Goal: Task Accomplishment & Management: Use online tool/utility

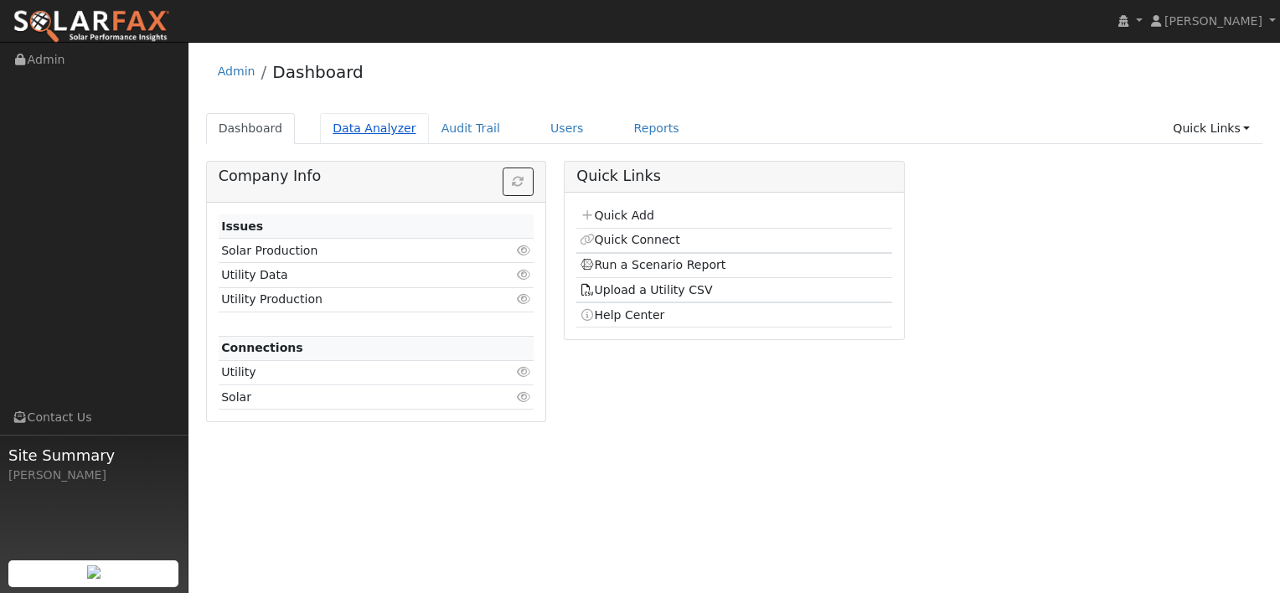
click at [378, 132] on link "Data Analyzer" at bounding box center [374, 128] width 109 height 31
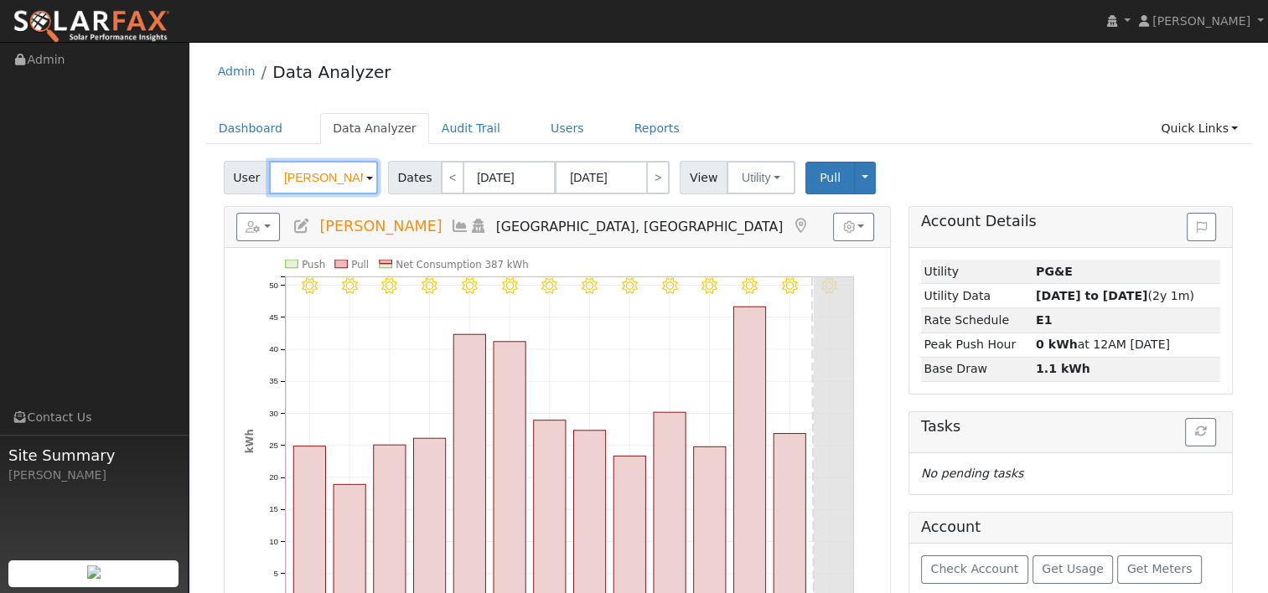
click at [349, 180] on input "[PERSON_NAME]" at bounding box center [323, 178] width 109 height 34
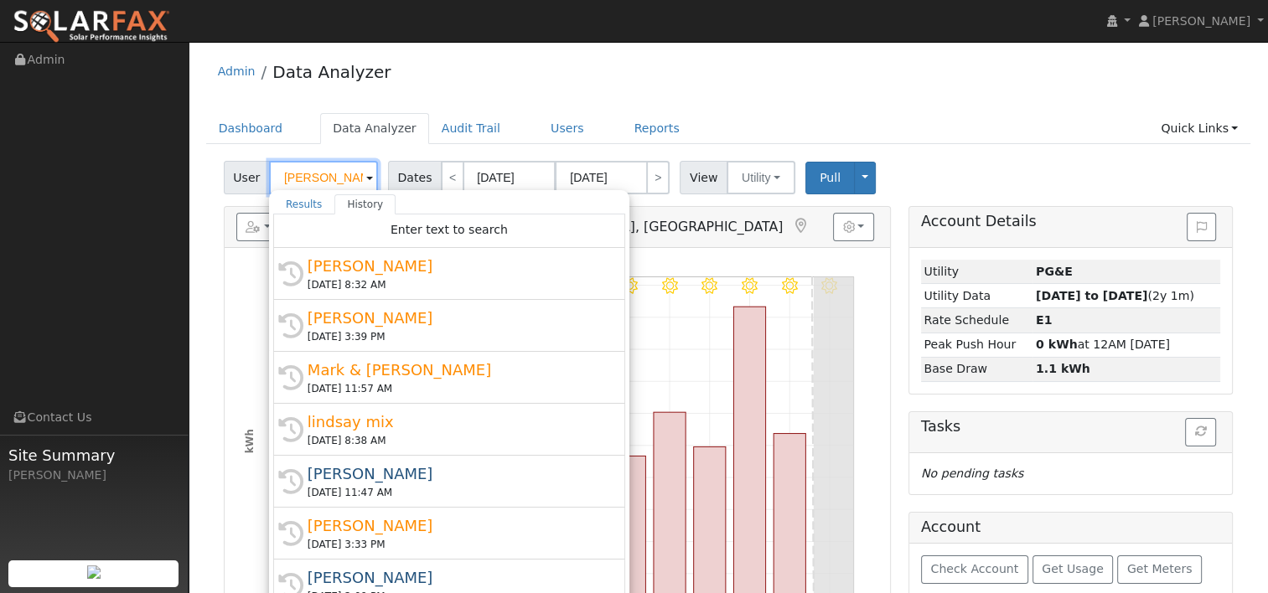
paste input "[PERSON_NAME]"
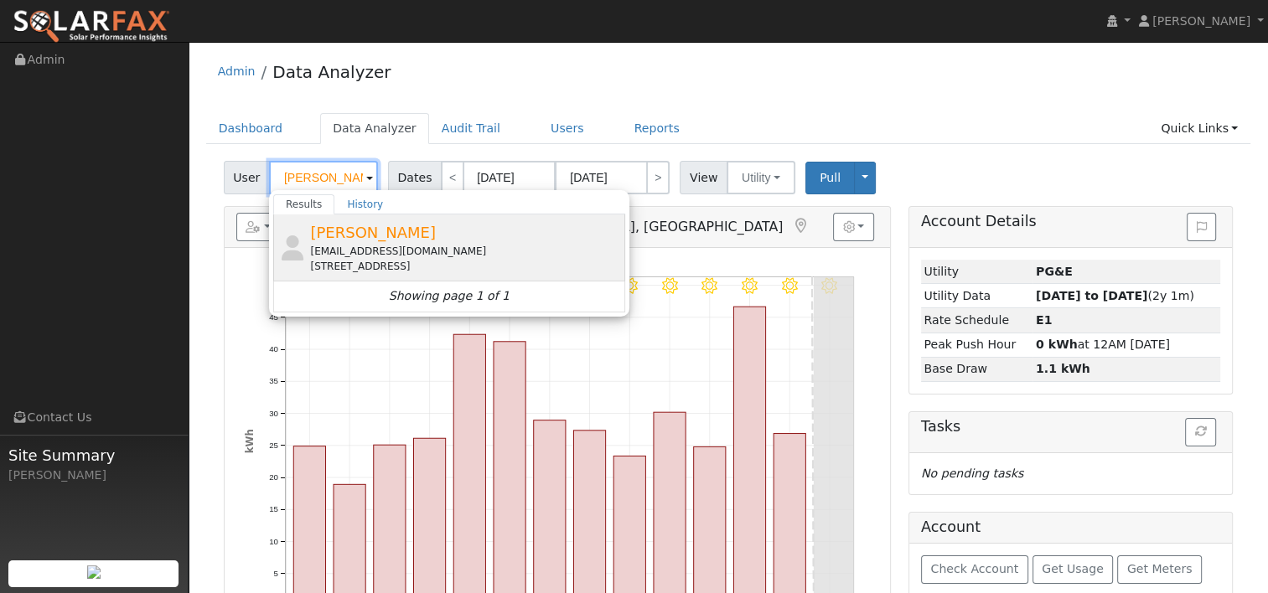
type input "[PERSON_NAME]"
click at [348, 250] on div "[EMAIL_ADDRESS][DOMAIN_NAME]" at bounding box center [465, 251] width 311 height 15
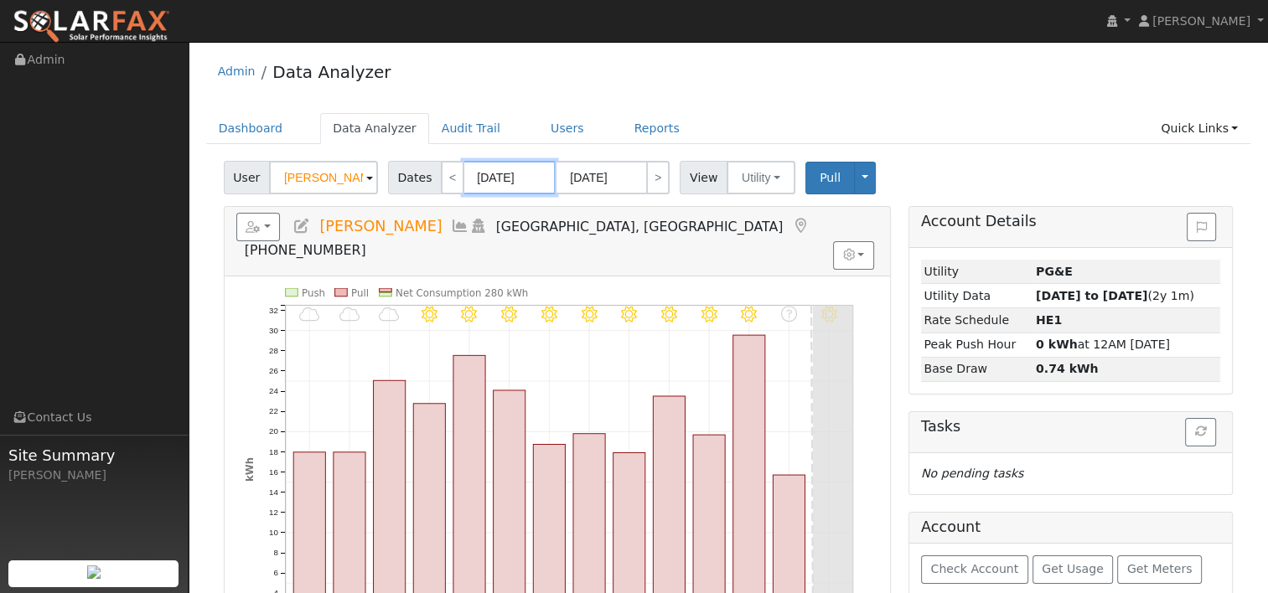
click at [509, 184] on input "[DATE]" at bounding box center [509, 178] width 92 height 34
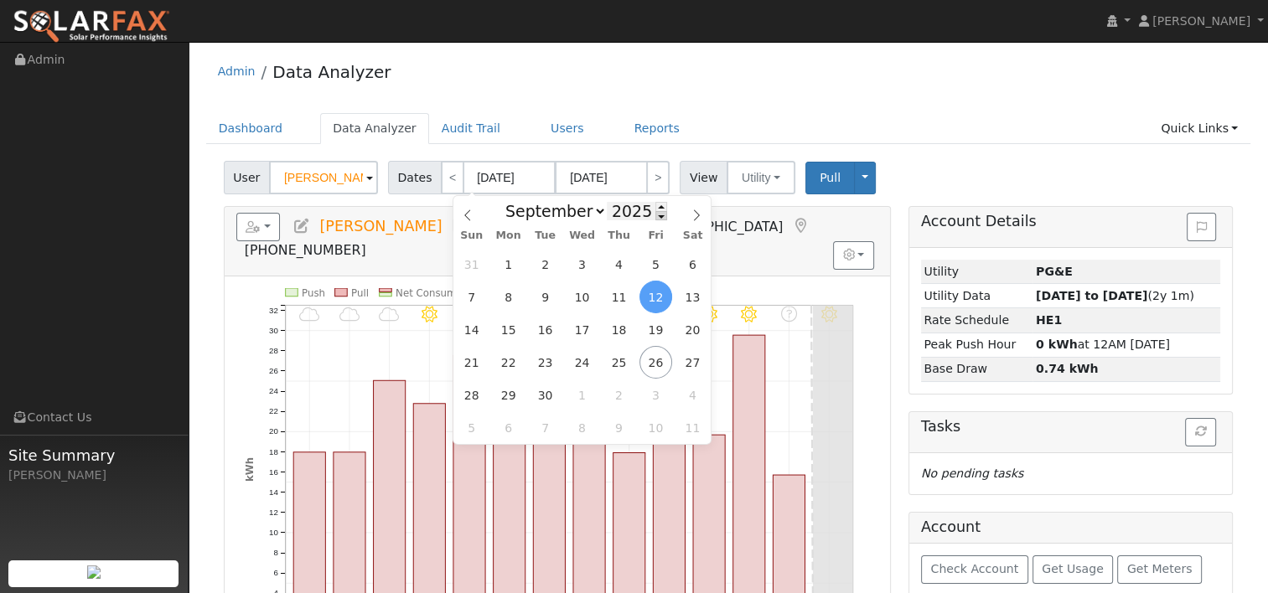
click at [655, 220] on span at bounding box center [661, 215] width 12 height 9
type input "2024"
click at [585, 362] on span "25" at bounding box center [582, 362] width 33 height 33
type input "[DATE]"
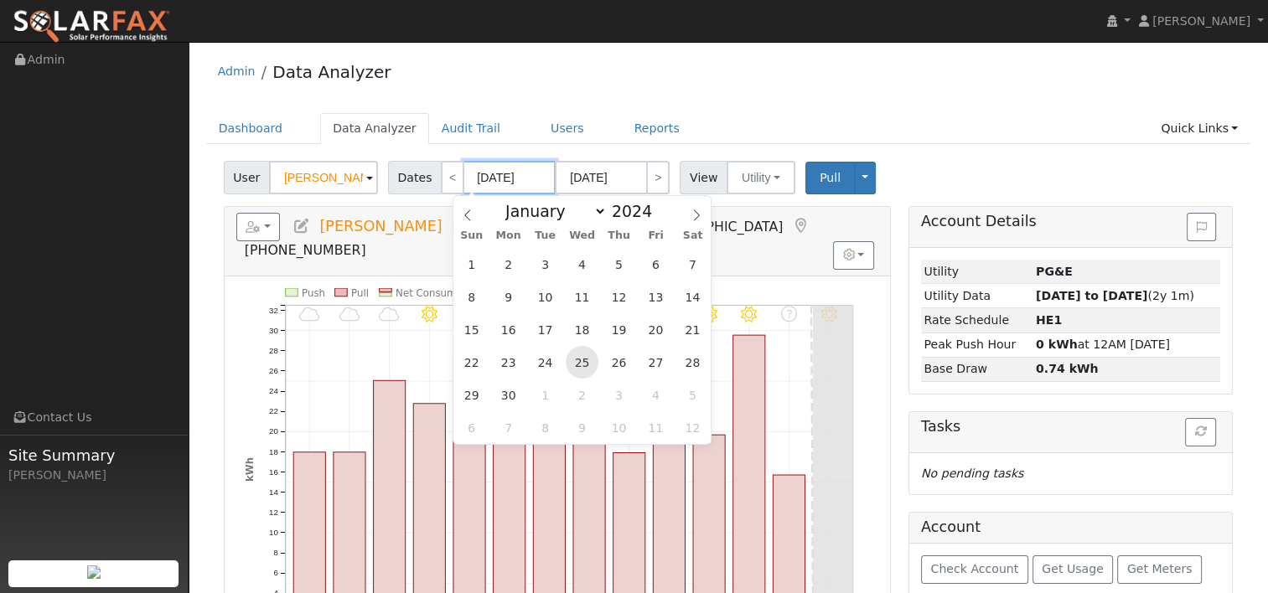
type input "2024"
select select "9"
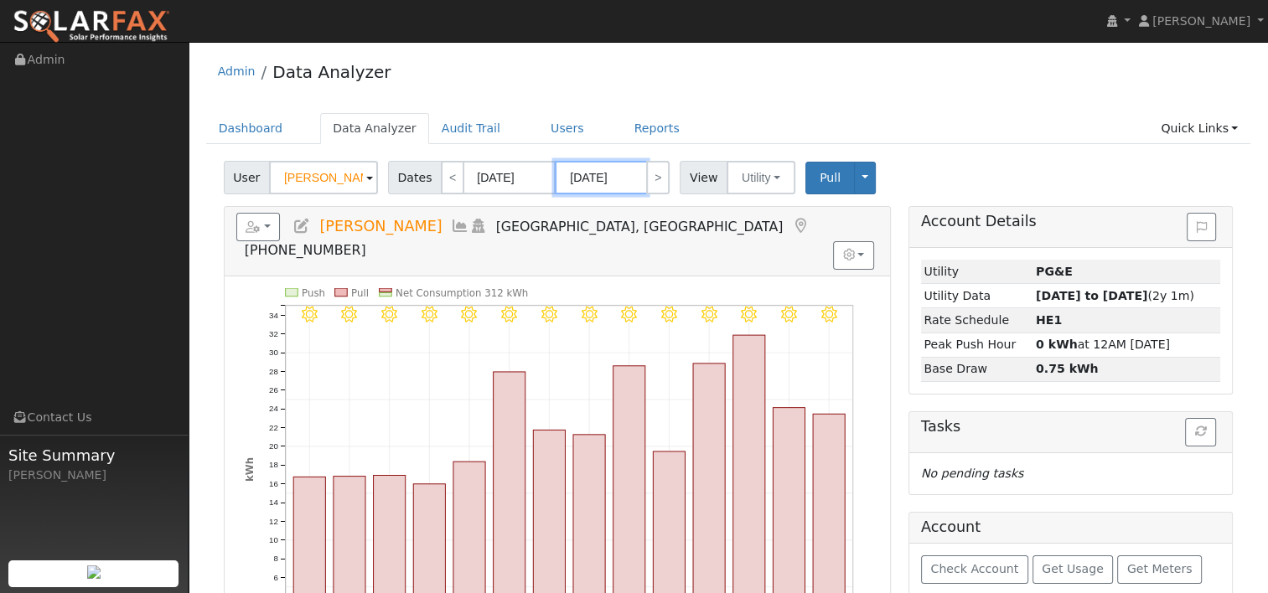
click at [619, 183] on input "10/08/2024" at bounding box center [601, 178] width 92 height 34
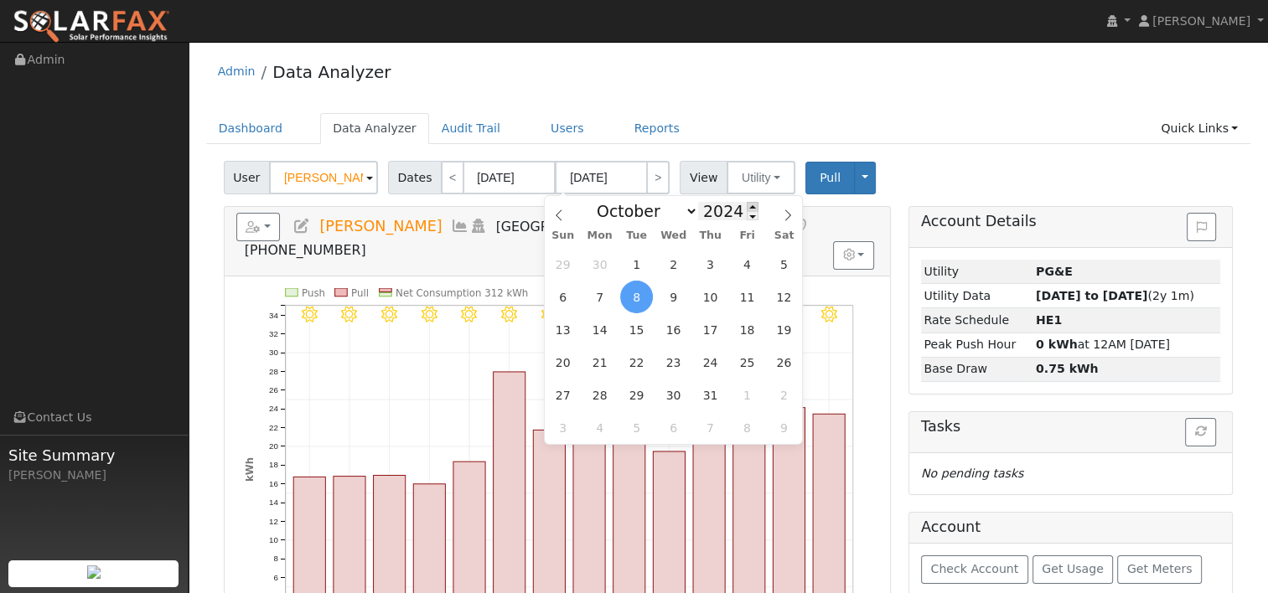
click at [747, 205] on span at bounding box center [753, 206] width 12 height 9
type input "2025"
click at [569, 218] on span at bounding box center [559, 210] width 28 height 28
select select "8"
click at [677, 361] on span "24" at bounding box center [673, 362] width 33 height 33
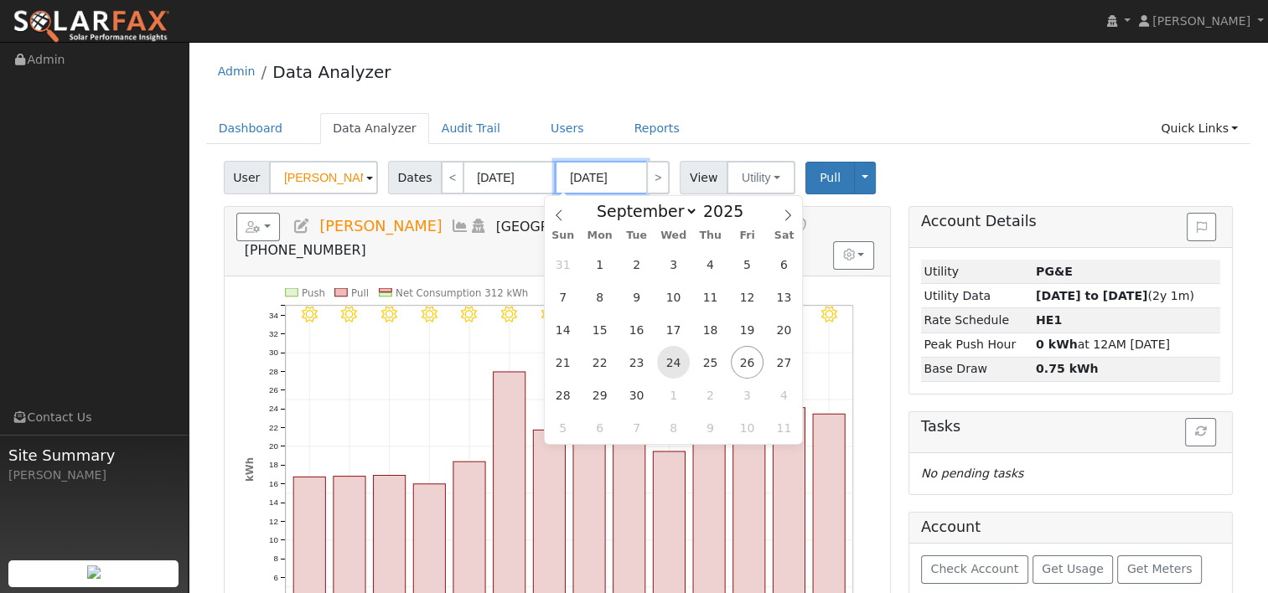
type input "09/24/2025"
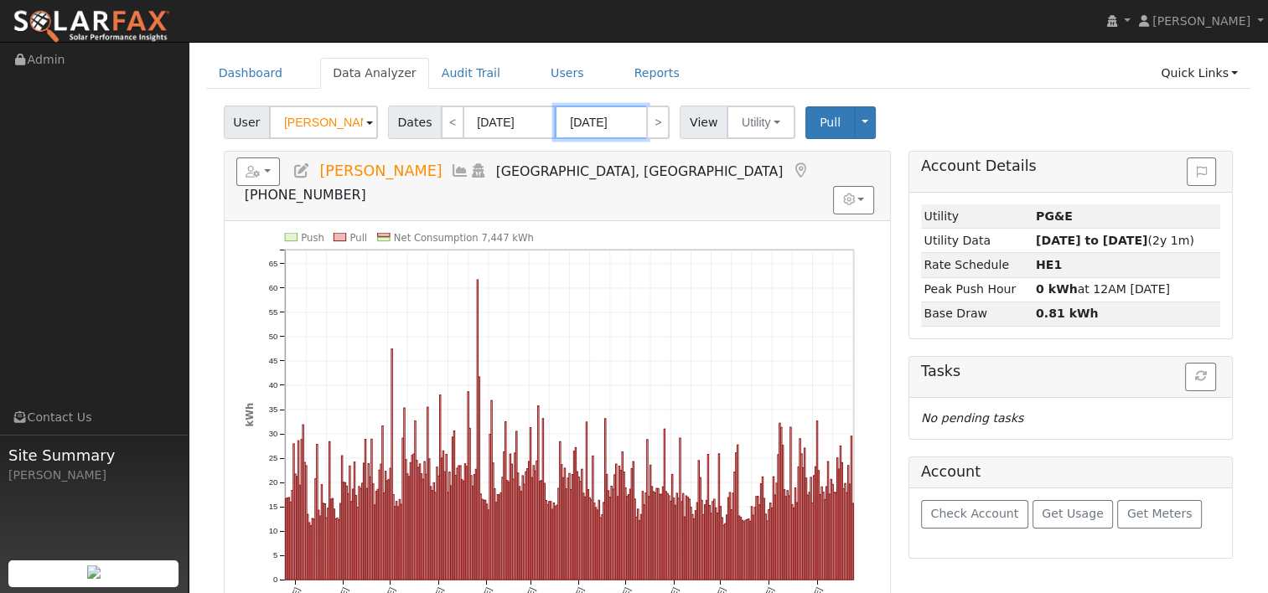
scroll to position [84, 0]
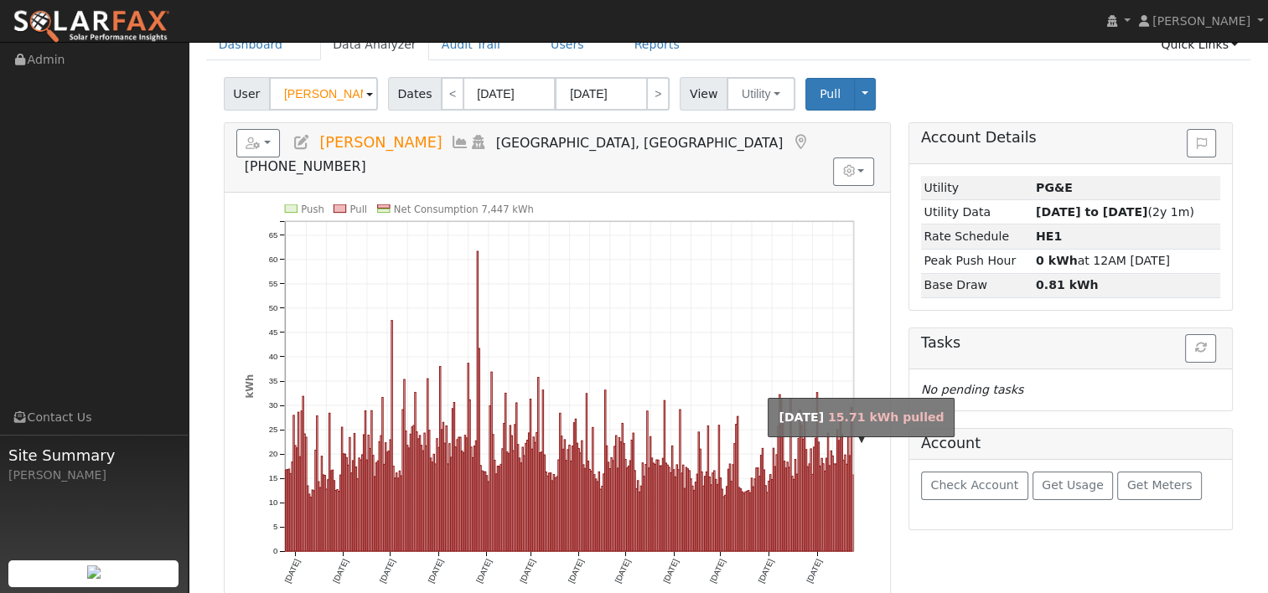
click at [852, 481] on rect "onclick=""" at bounding box center [852, 513] width 1 height 76
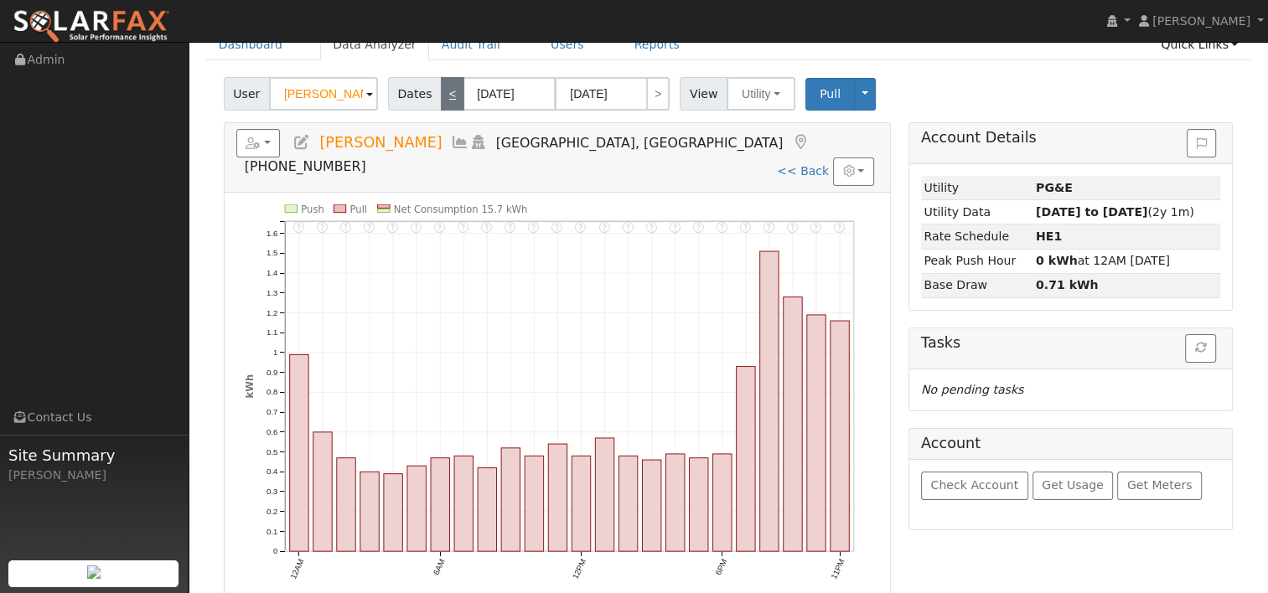
click at [442, 91] on link "<" at bounding box center [452, 94] width 23 height 34
type input "09/23/2025"
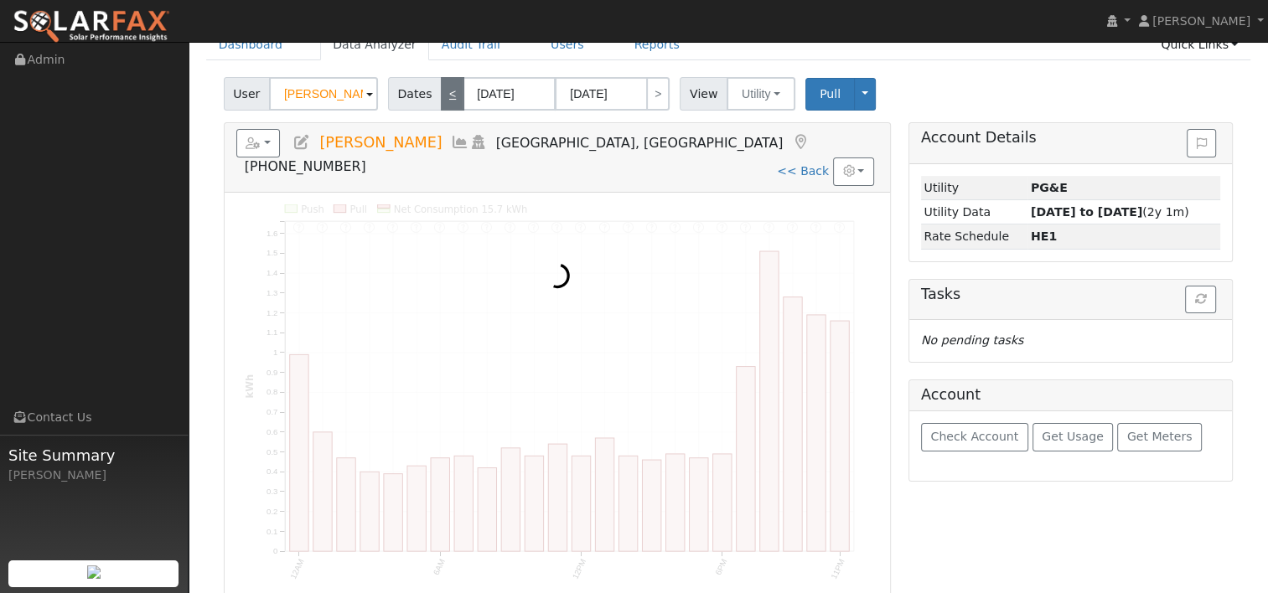
scroll to position [0, 0]
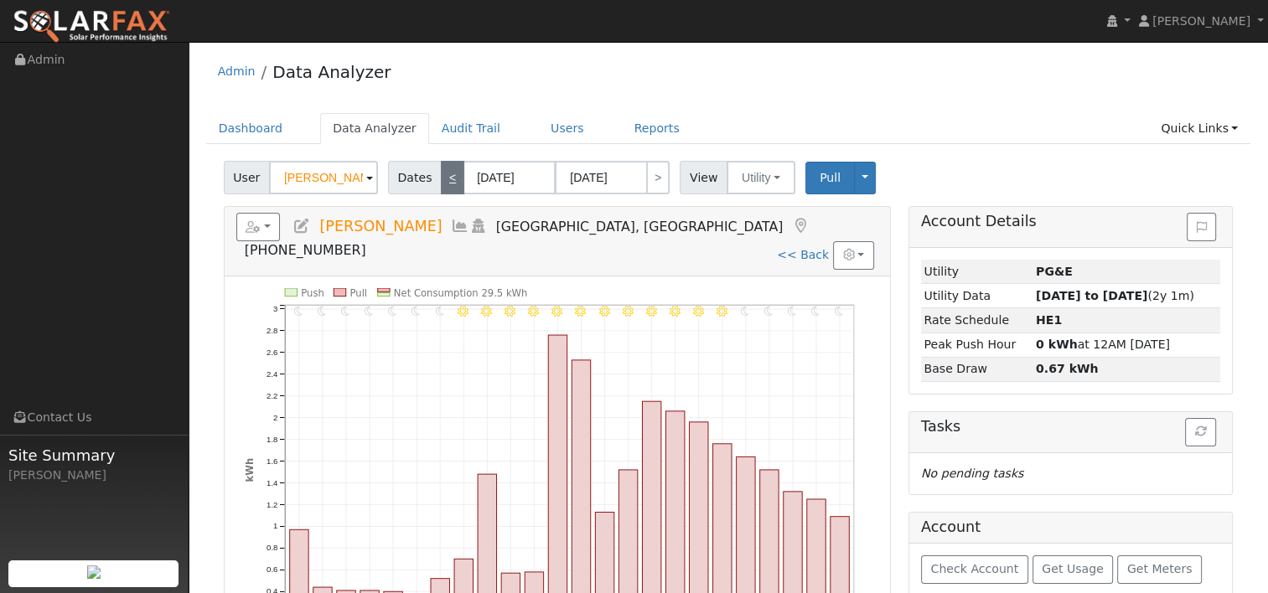
click at [441, 180] on link "<" at bounding box center [452, 178] width 23 height 34
type input "09/22/2025"
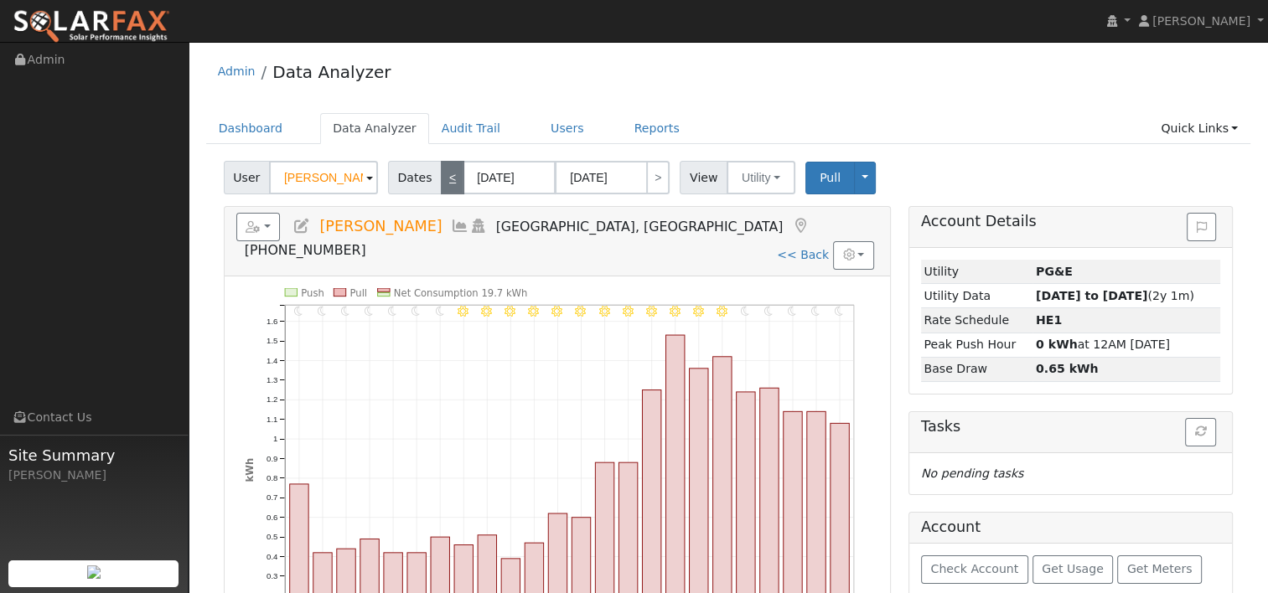
click at [441, 180] on link "<" at bounding box center [452, 178] width 23 height 34
type input "09/21/2025"
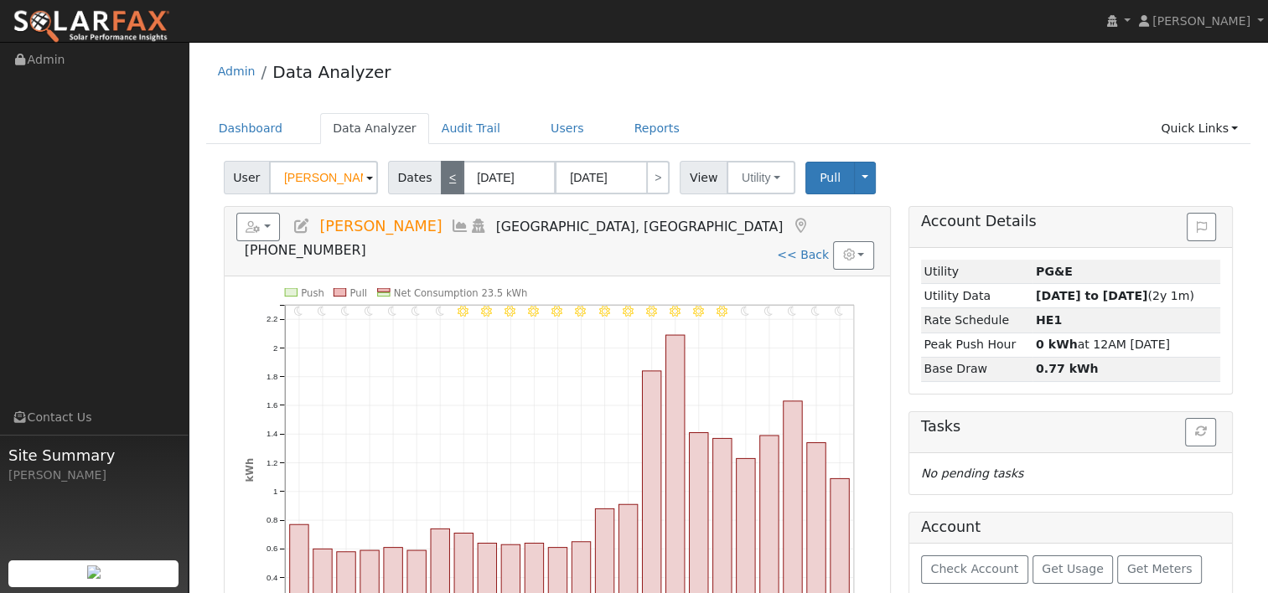
click at [441, 180] on link "<" at bounding box center [452, 178] width 23 height 34
type input "09/20/2025"
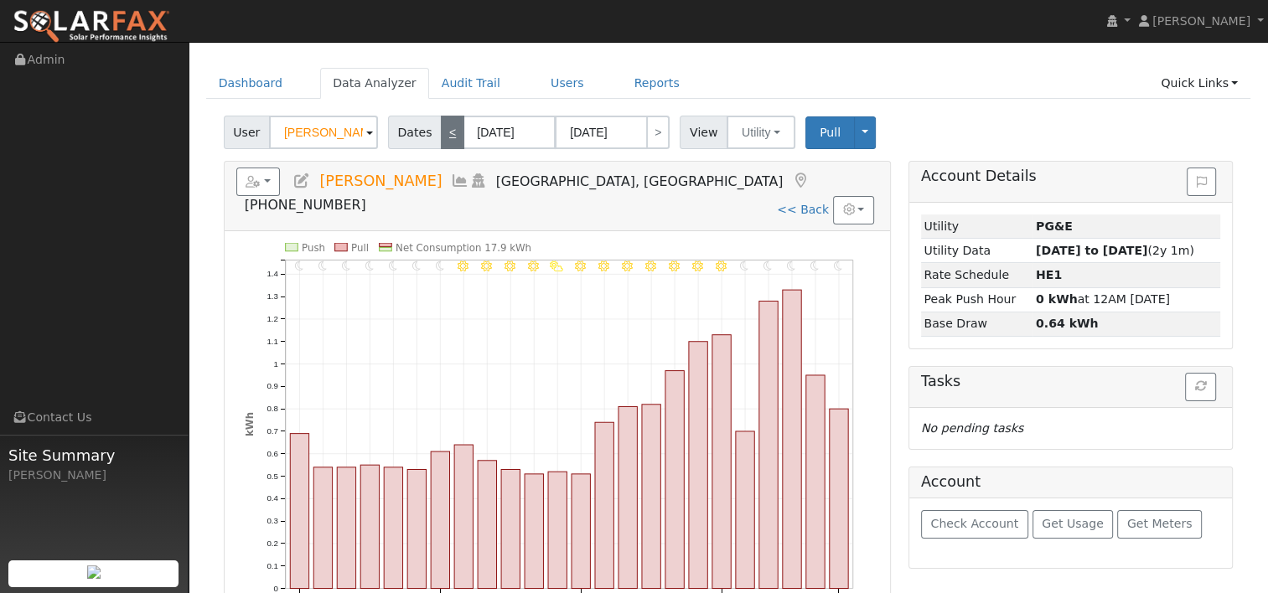
scroll to position [84, 0]
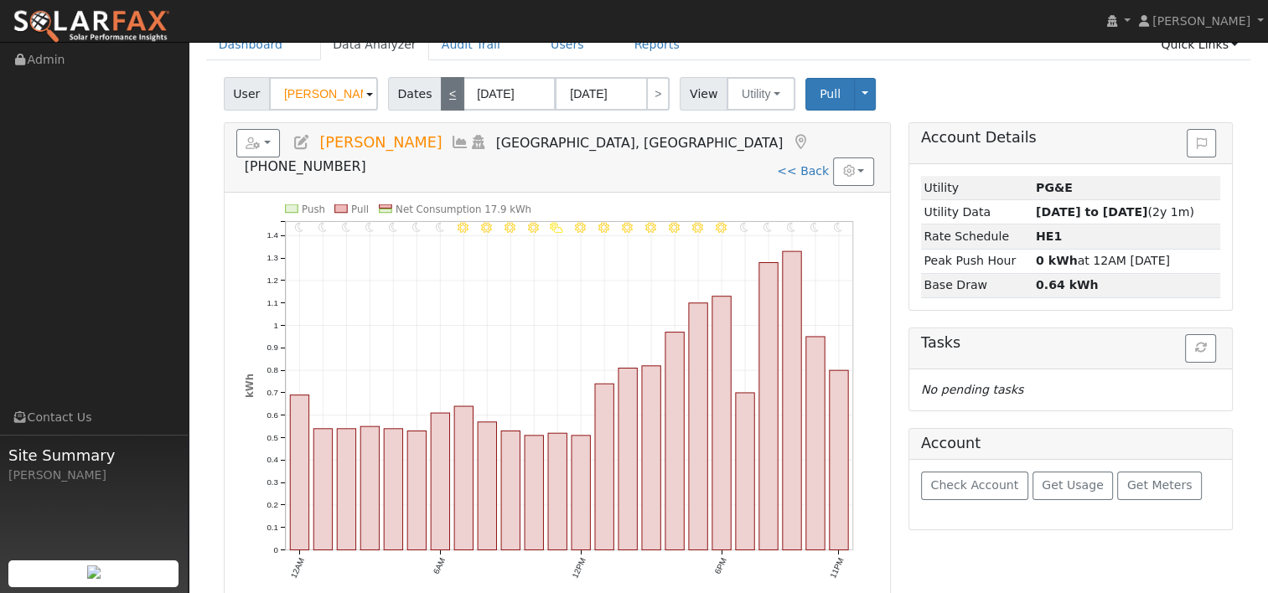
click at [441, 94] on link "<" at bounding box center [452, 94] width 23 height 34
type input "09/19/2025"
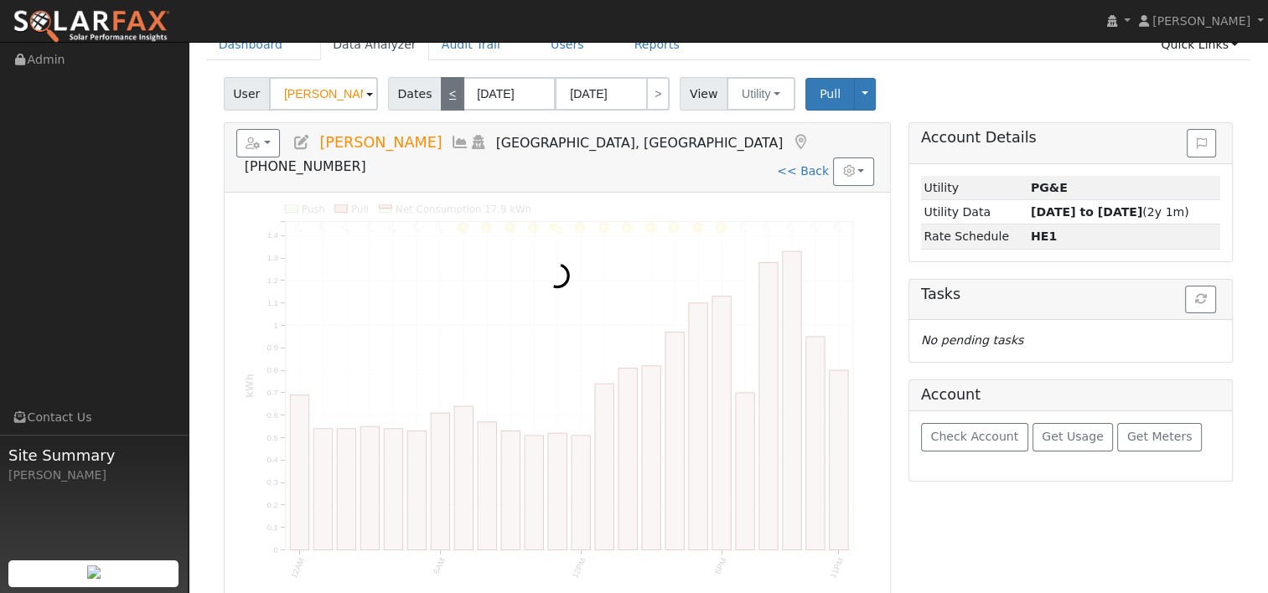
scroll to position [0, 0]
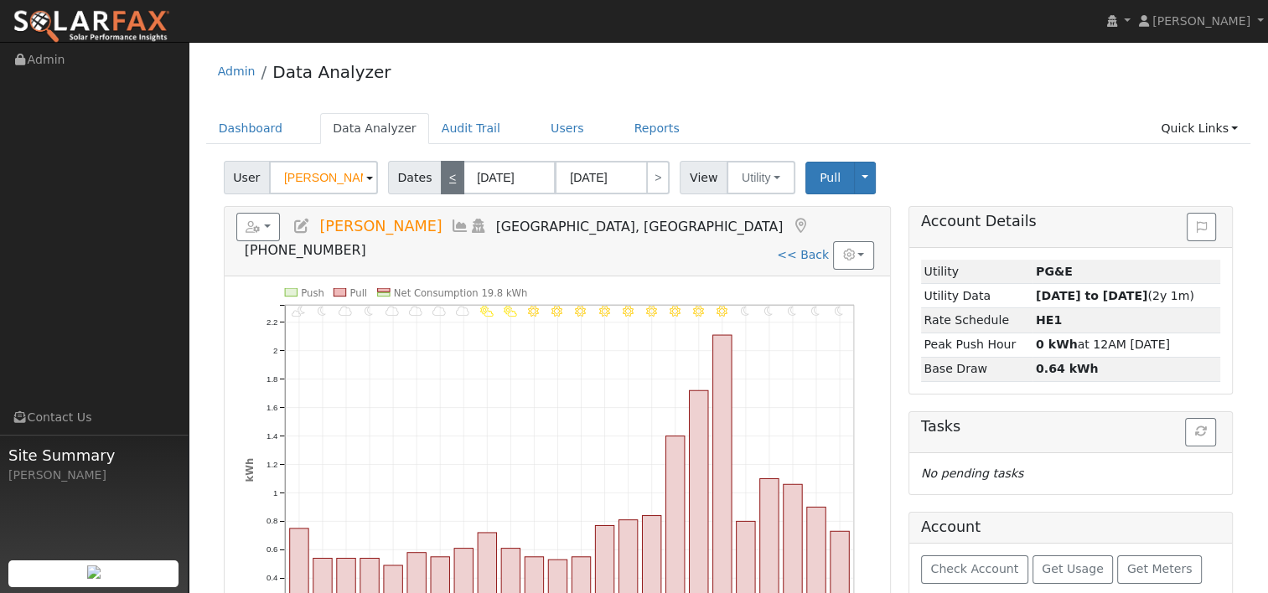
click at [441, 174] on link "<" at bounding box center [452, 178] width 23 height 34
type input "09/18/2025"
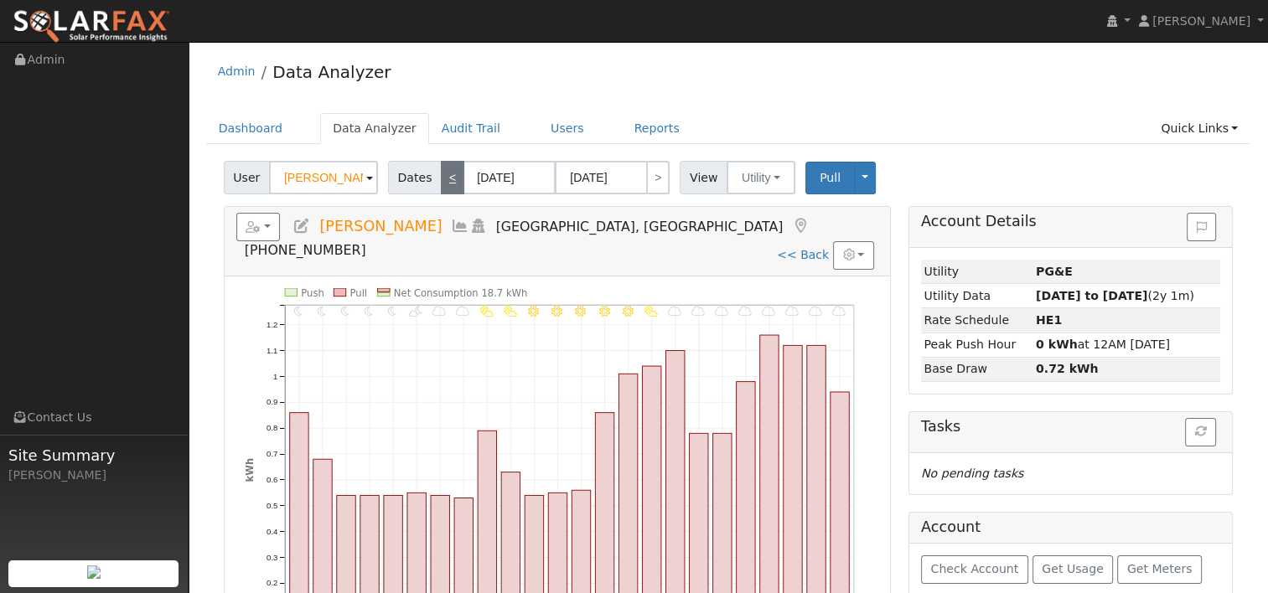
click at [441, 178] on link "<" at bounding box center [452, 178] width 23 height 34
type input "09/17/2025"
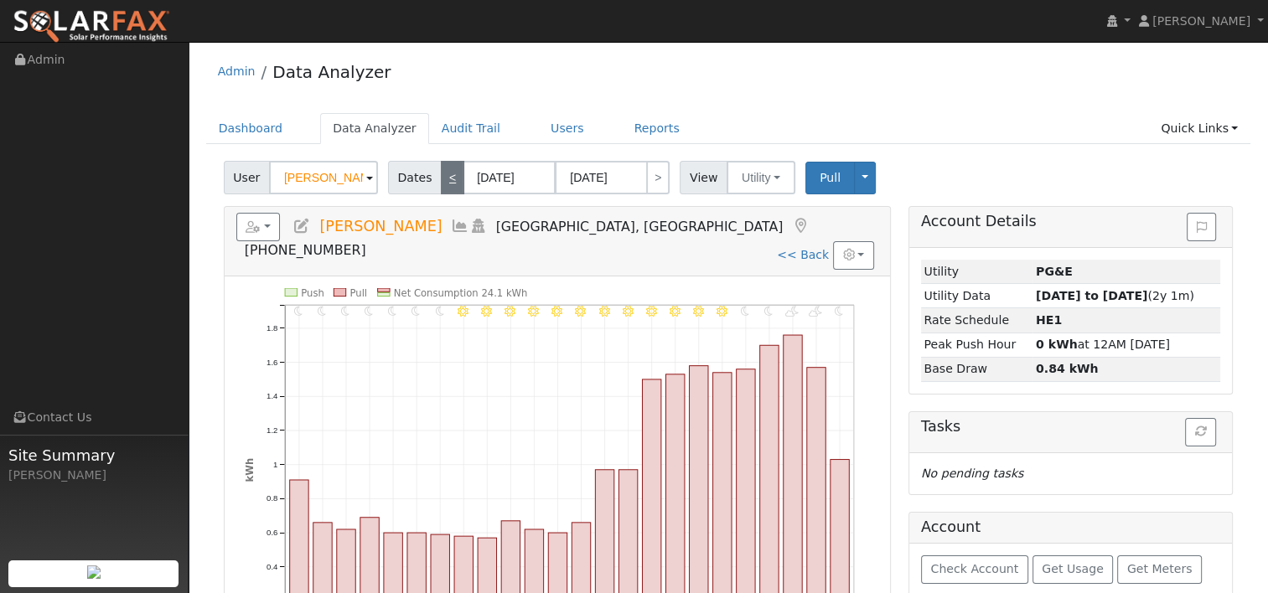
click at [441, 179] on link "<" at bounding box center [452, 178] width 23 height 34
type input "09/16/2025"
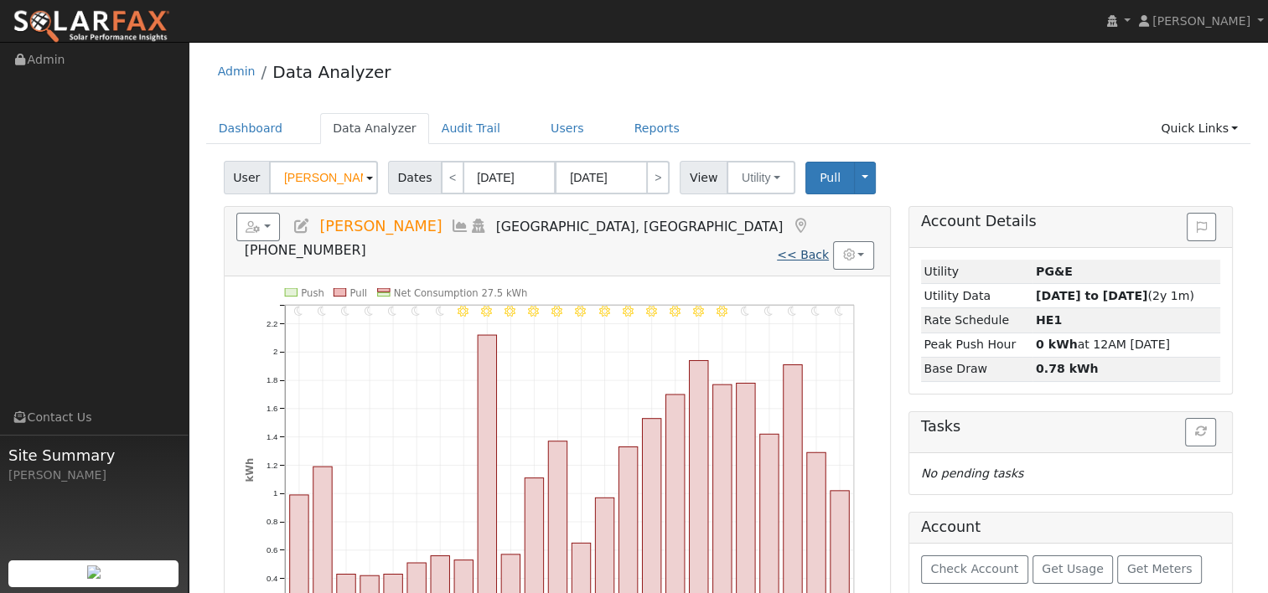
click at [807, 248] on link "<< Back" at bounding box center [803, 254] width 52 height 13
type input "09/25/2024"
type input "09/24/2025"
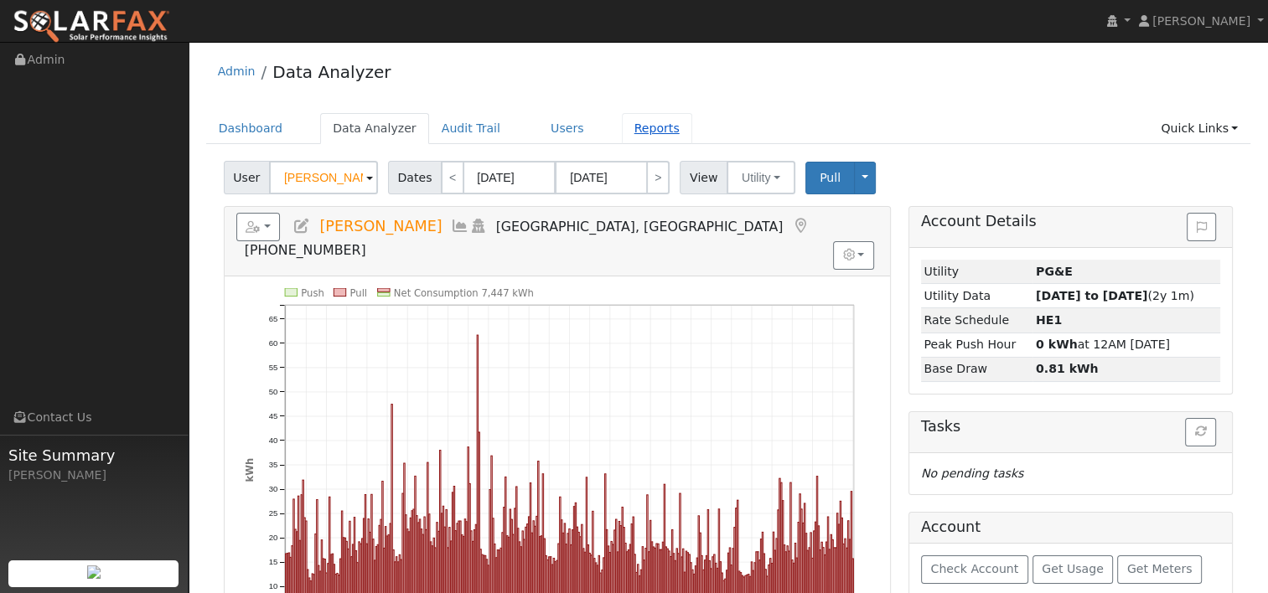
click at [627, 128] on link "Reports" at bounding box center [657, 128] width 70 height 31
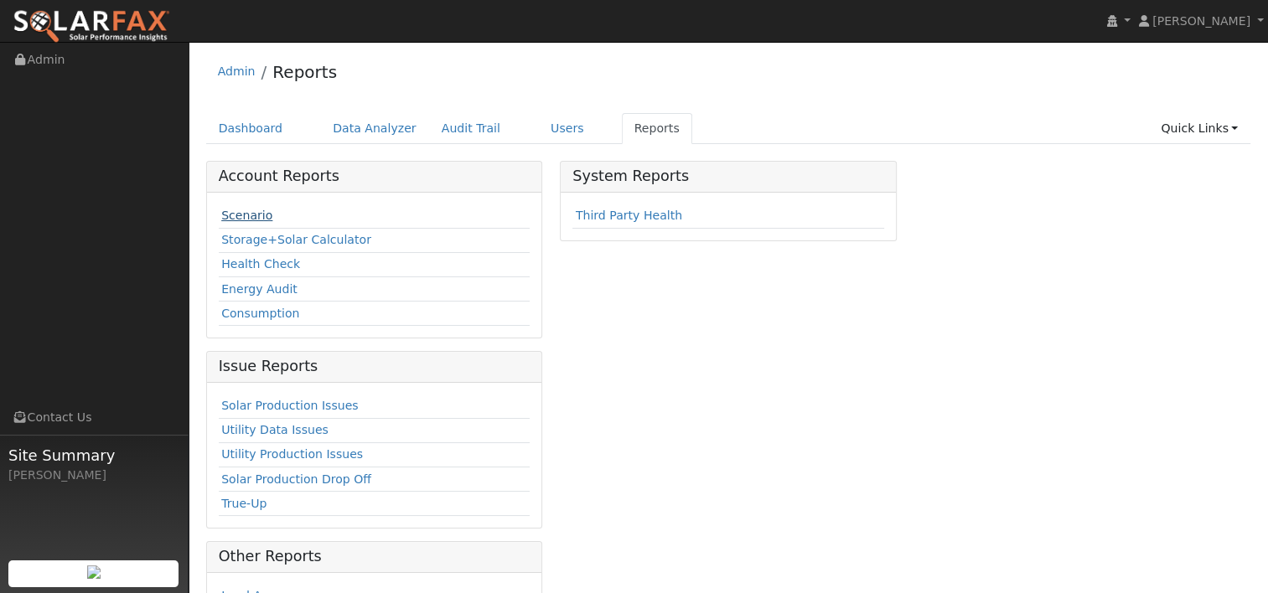
click at [251, 218] on link "Scenario" at bounding box center [246, 215] width 51 height 13
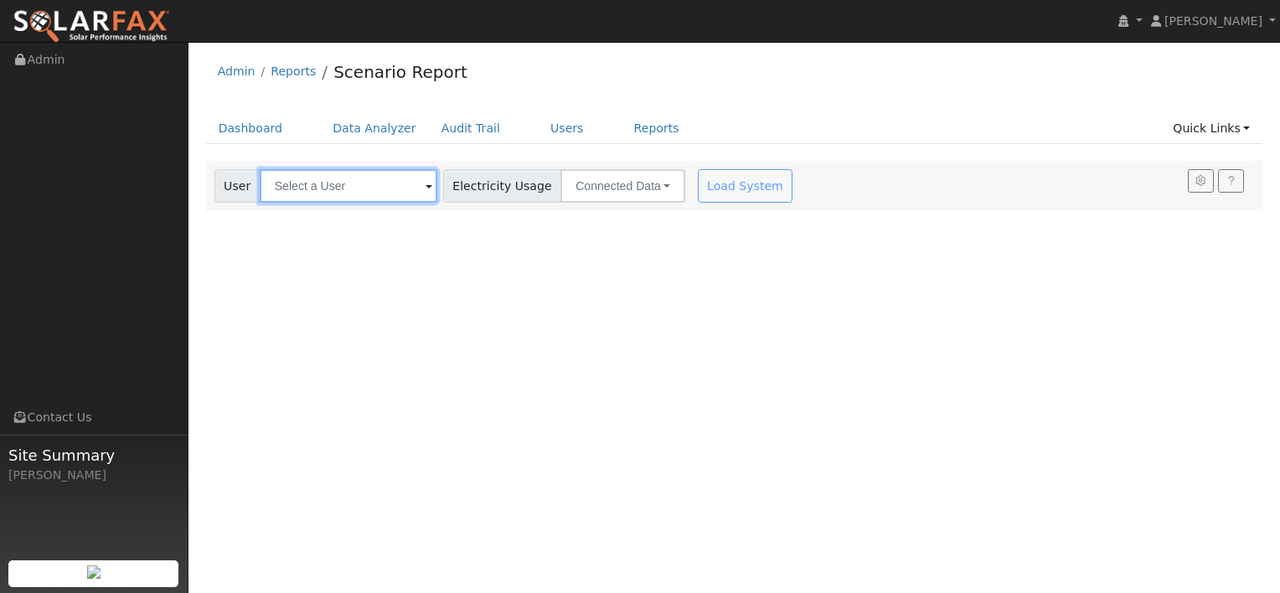
click at [329, 199] on input "text" at bounding box center [349, 186] width 178 height 34
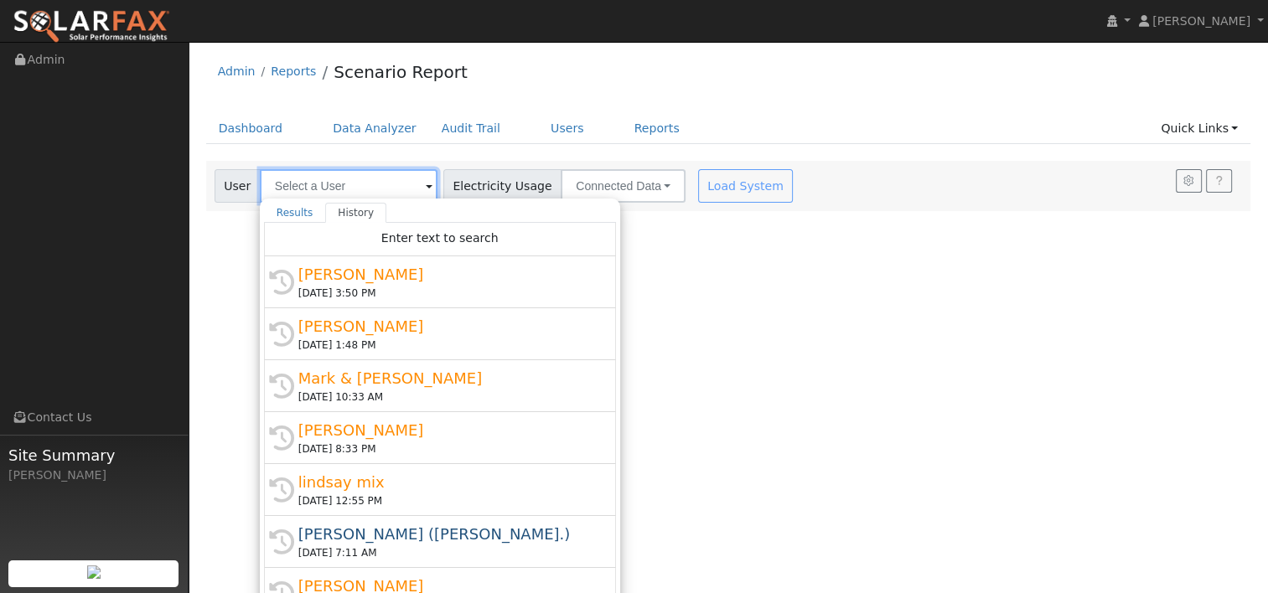
paste input "Alice Smith"
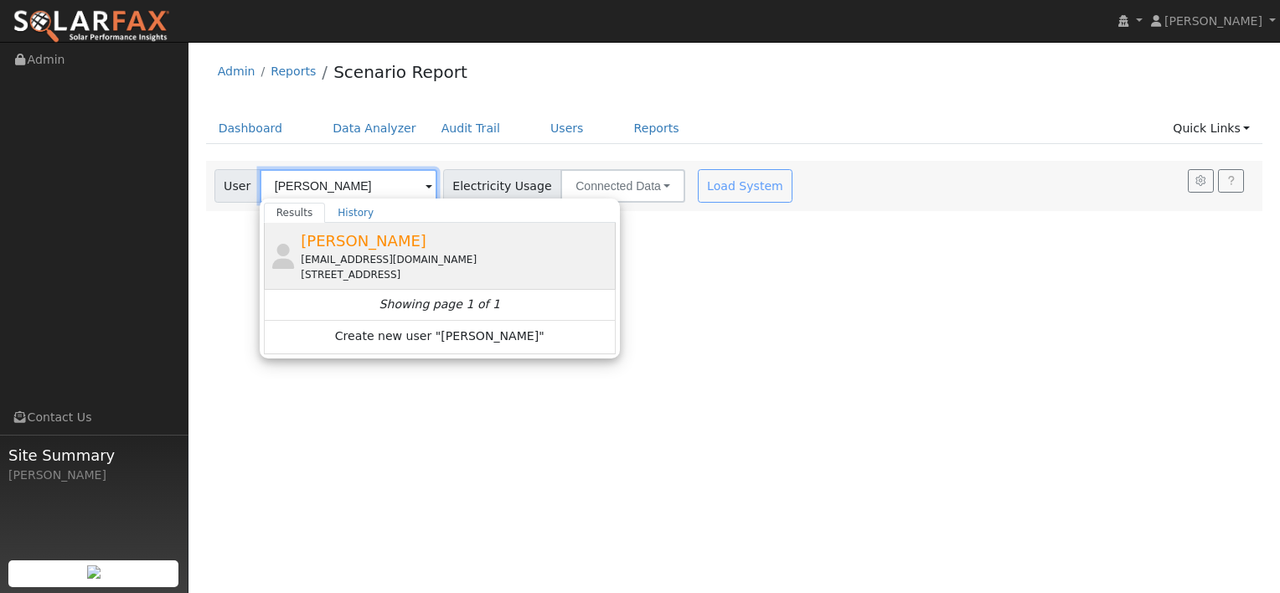
type input "Alice Smith"
click at [343, 257] on div "jdjagSmith@comcast.net" at bounding box center [456, 259] width 311 height 15
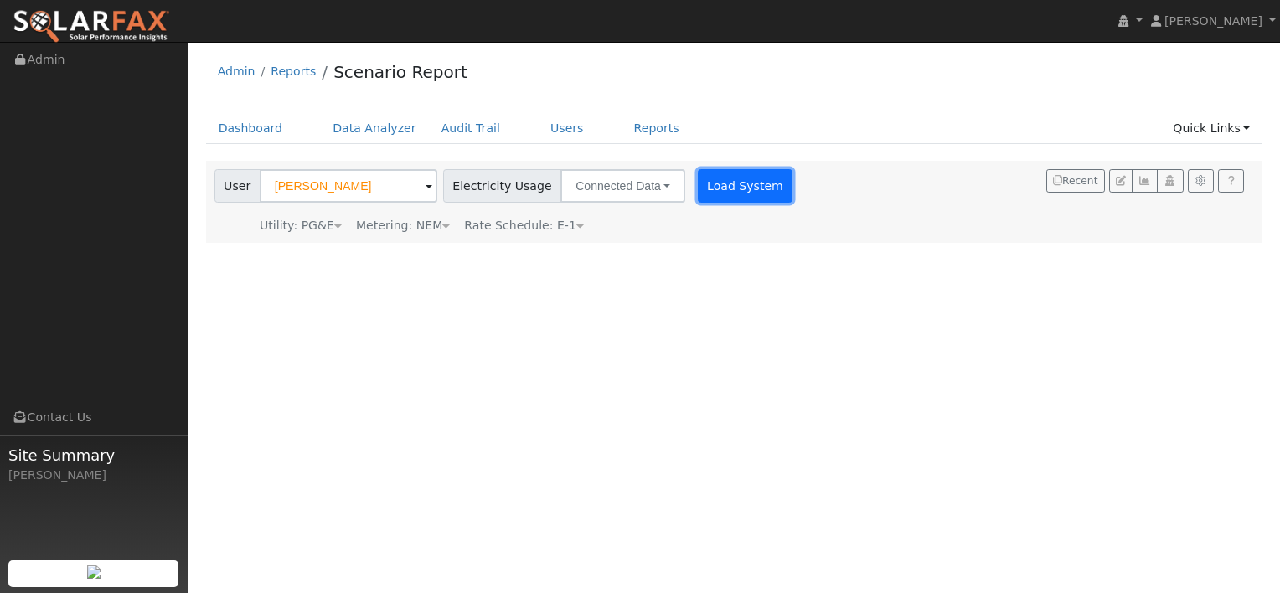
click at [698, 187] on button "Load System" at bounding box center [746, 186] width 96 height 34
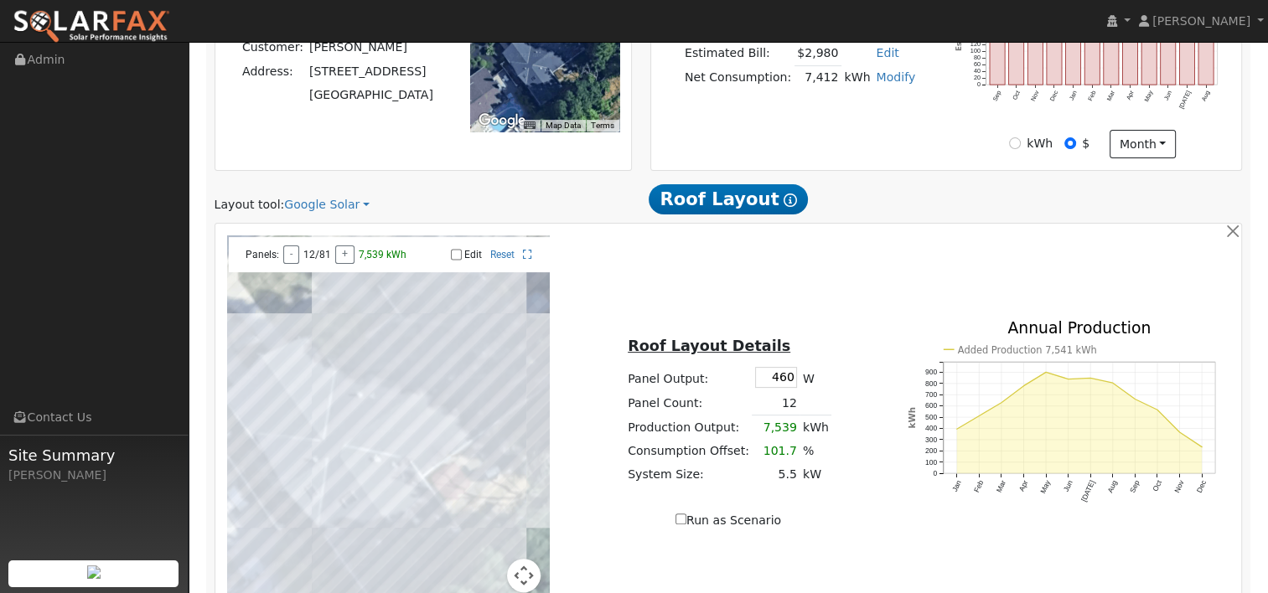
scroll to position [468, 0]
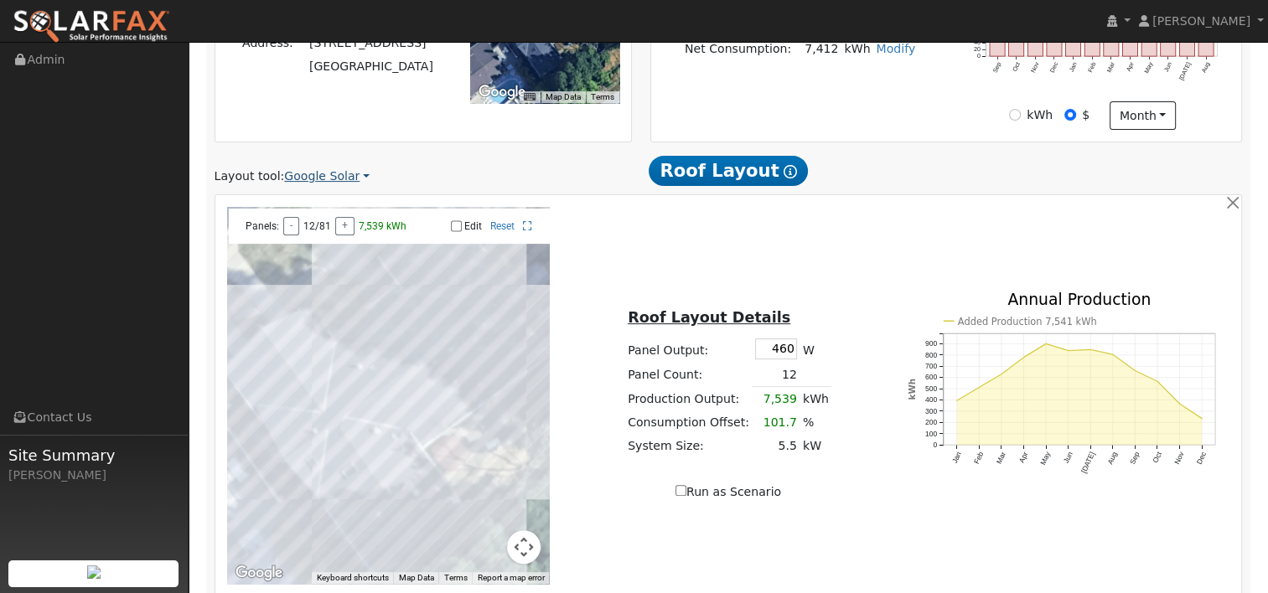
click at [350, 180] on link "Google Solar" at bounding box center [326, 177] width 85 height 18
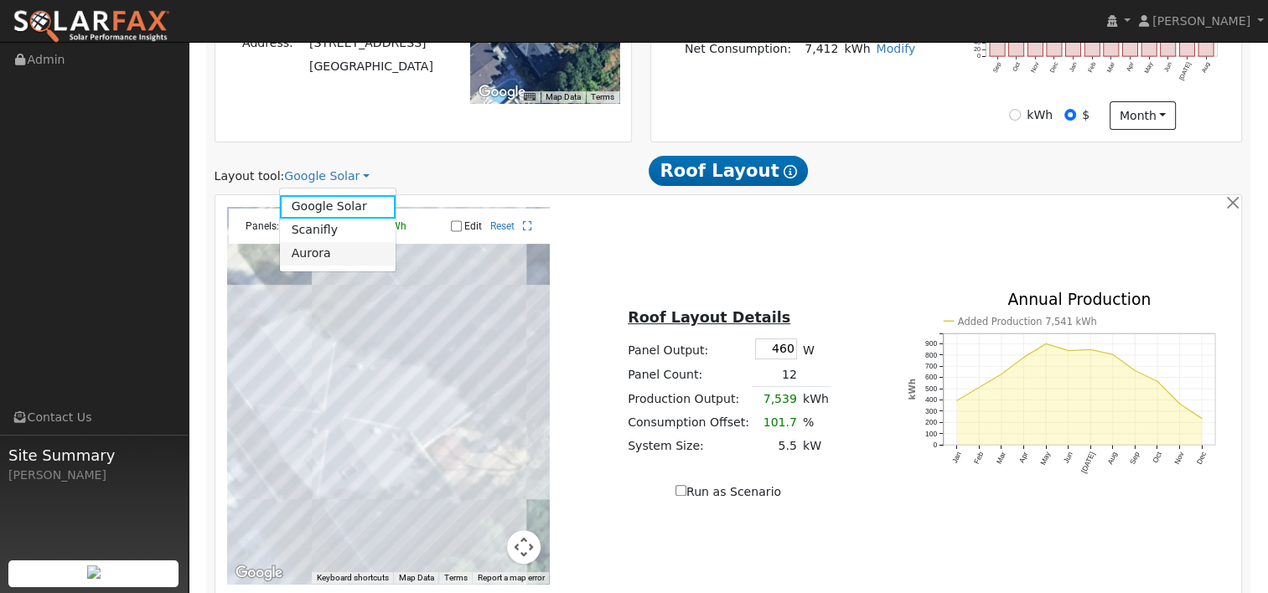
click at [335, 249] on link "Aurora" at bounding box center [338, 253] width 116 height 23
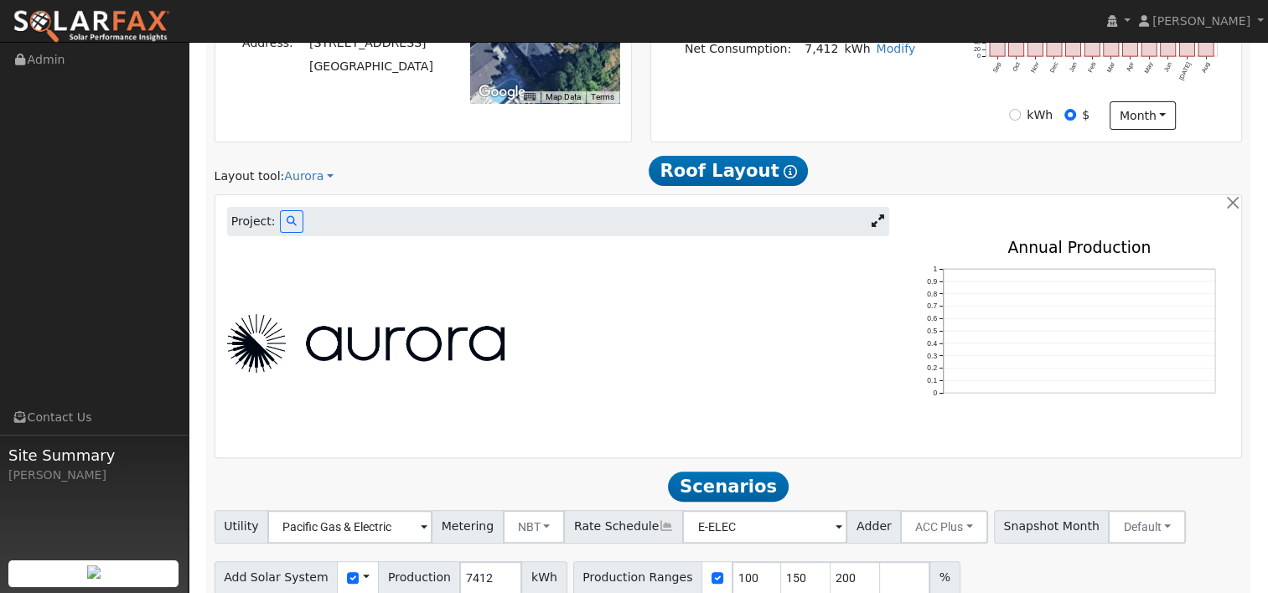
scroll to position [351, 0]
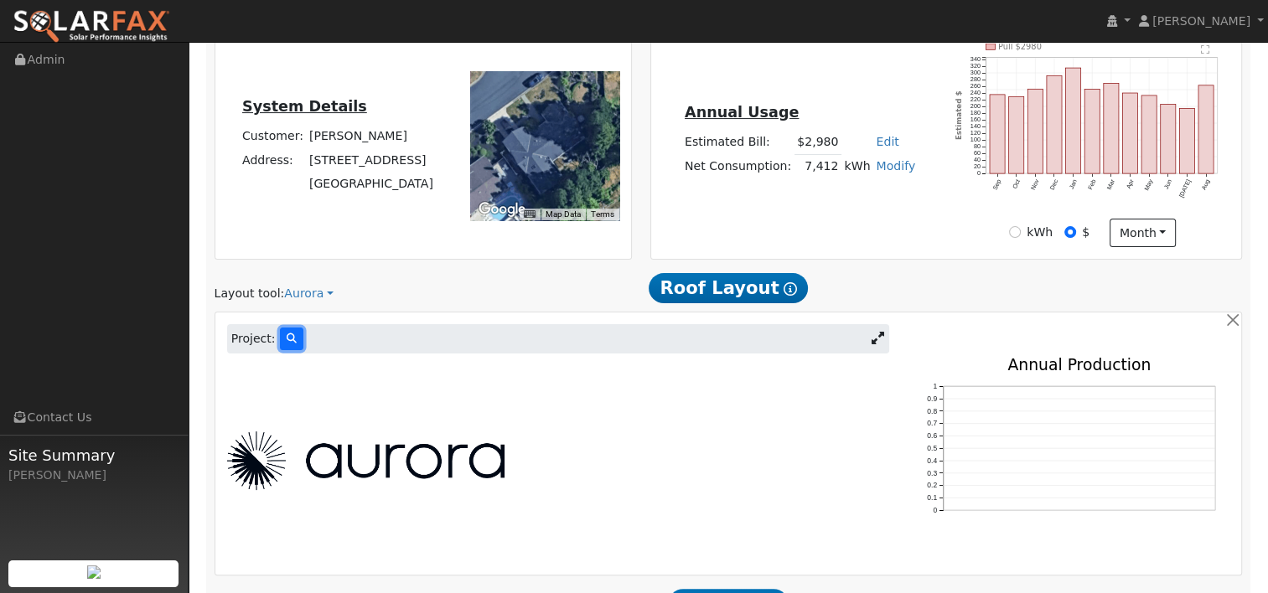
click at [287, 333] on icon at bounding box center [292, 338] width 10 height 10
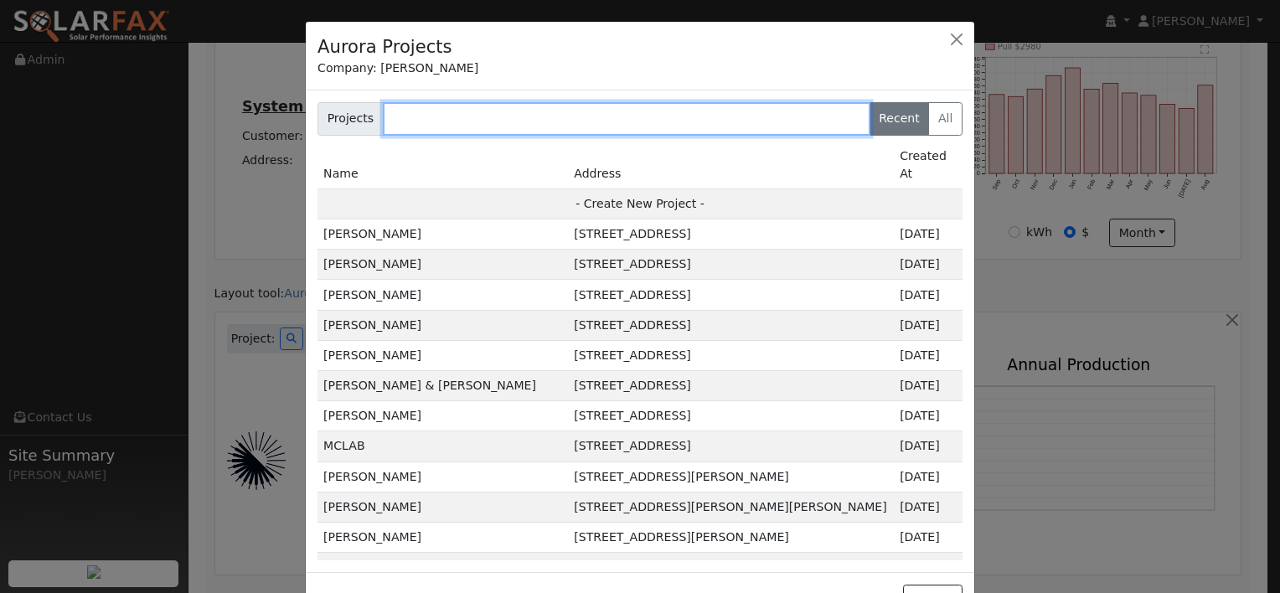
click at [437, 115] on input "text" at bounding box center [627, 119] width 488 height 34
paste input "Alice Smith"
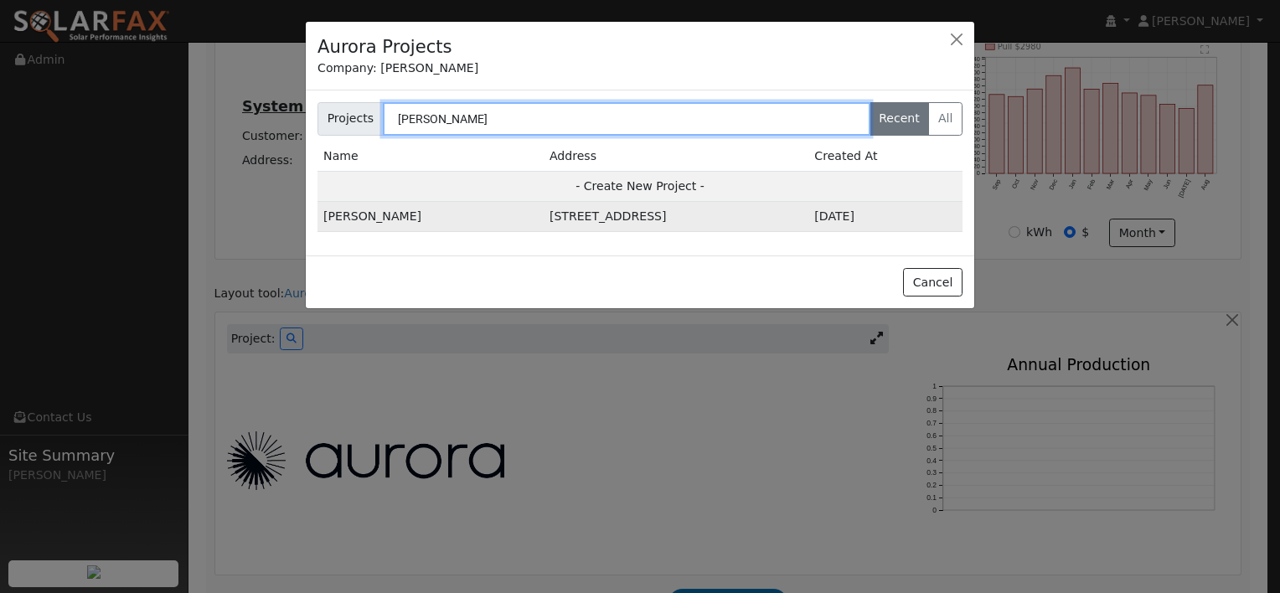
type input "Alice Smith"
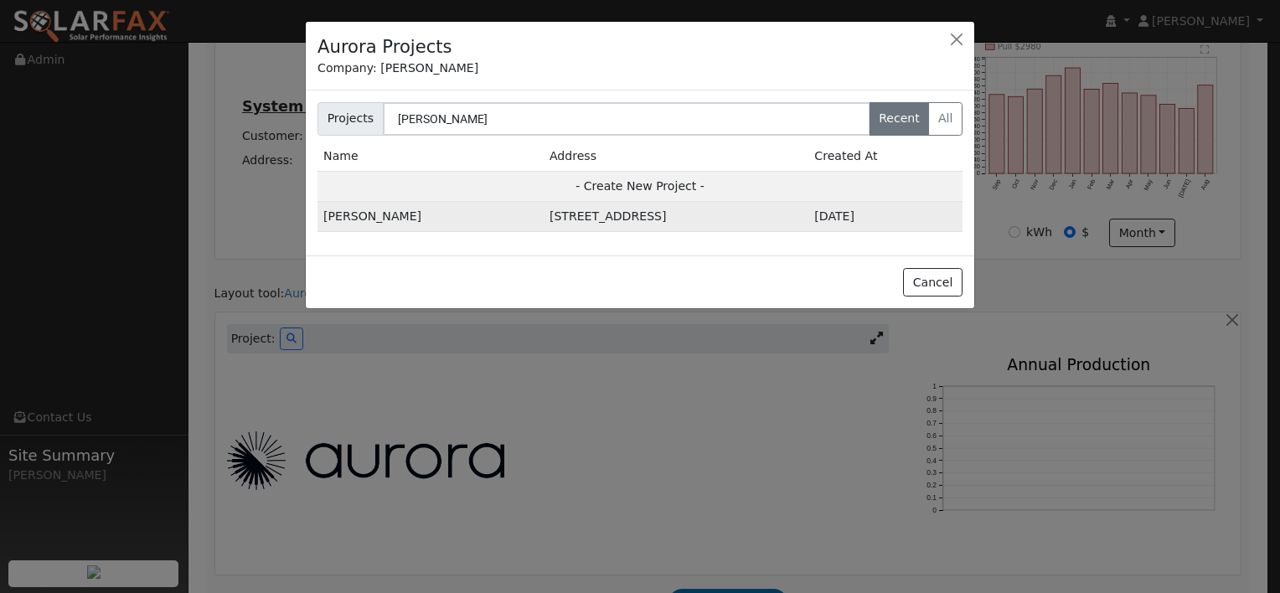
click at [544, 218] on td "2942 Madeira Way, Pleasant Hill, CA 94523, USA" at bounding box center [676, 217] width 265 height 30
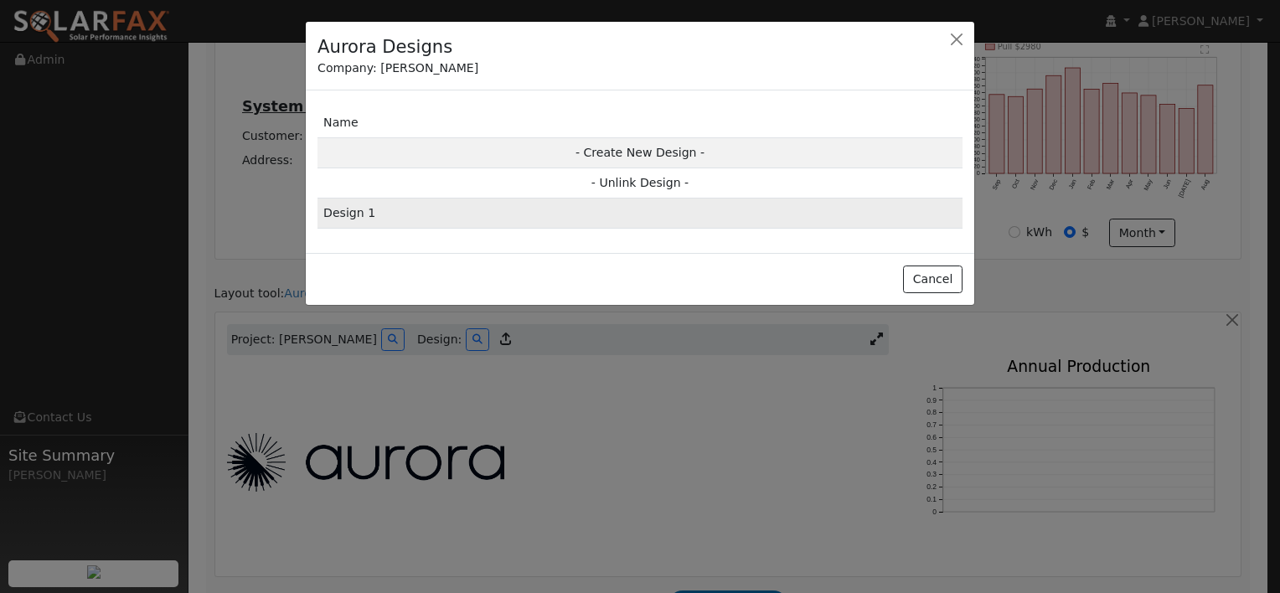
click at [372, 211] on td "Design 1" at bounding box center [640, 214] width 645 height 30
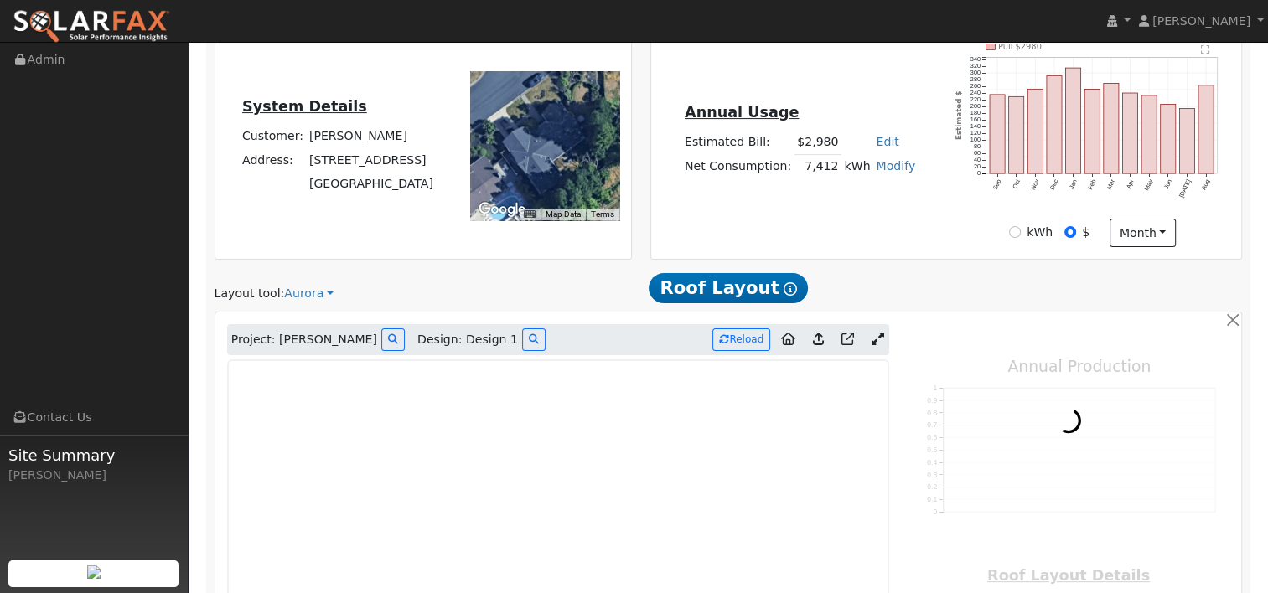
type input "0"
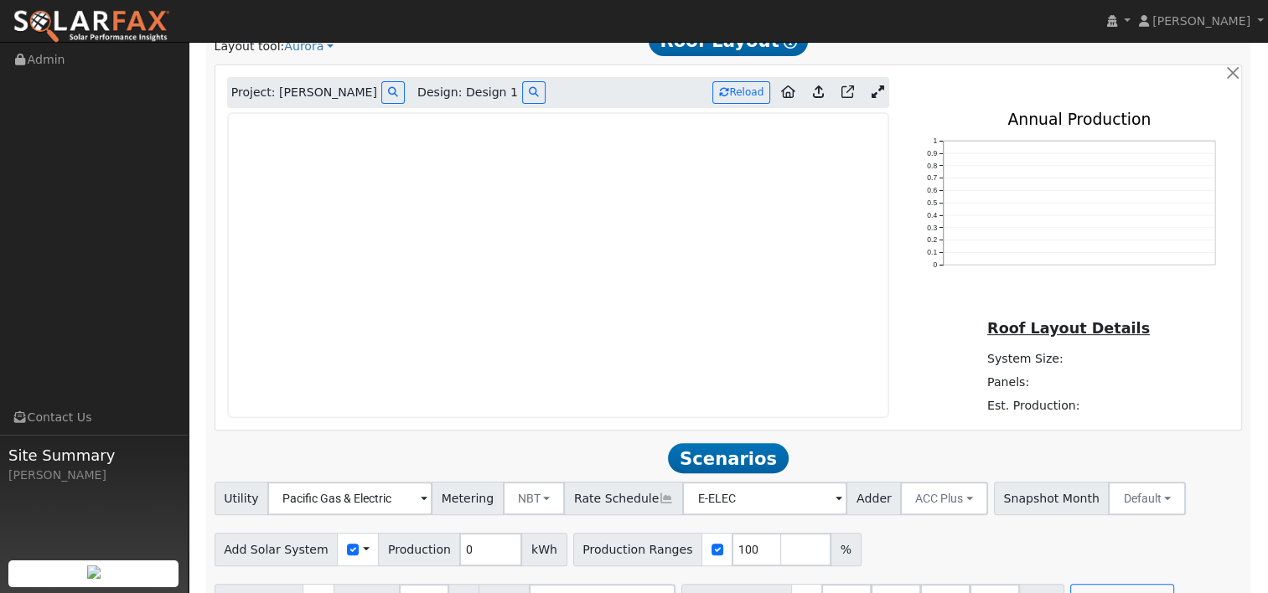
scroll to position [602, 0]
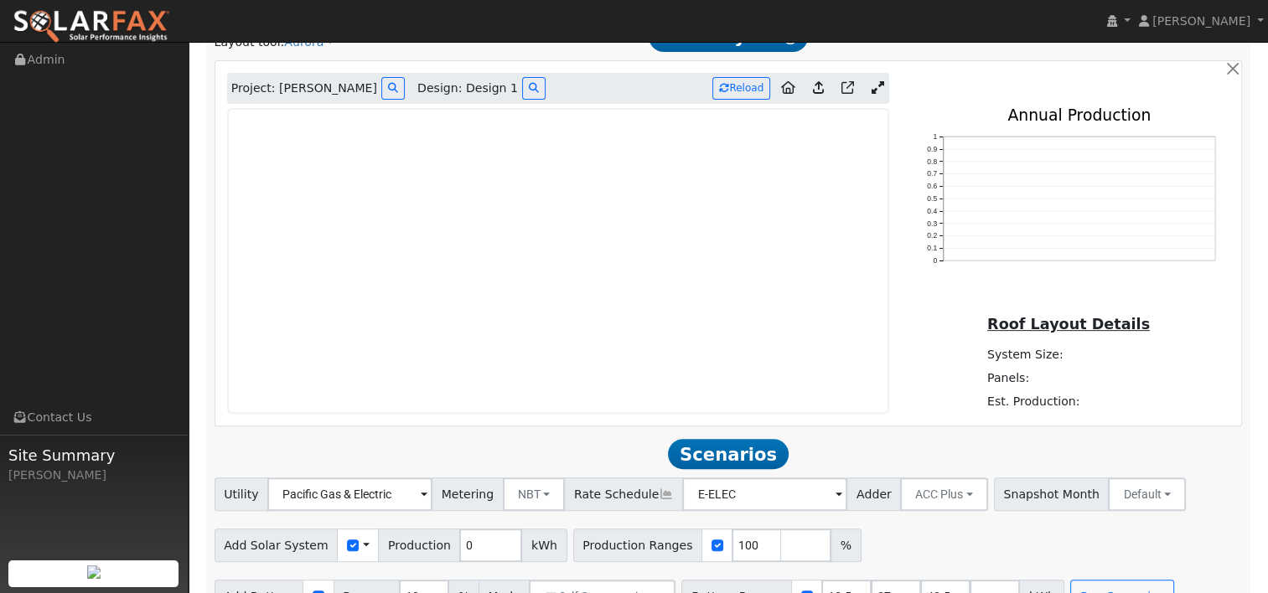
click at [875, 84] on icon at bounding box center [877, 87] width 13 height 13
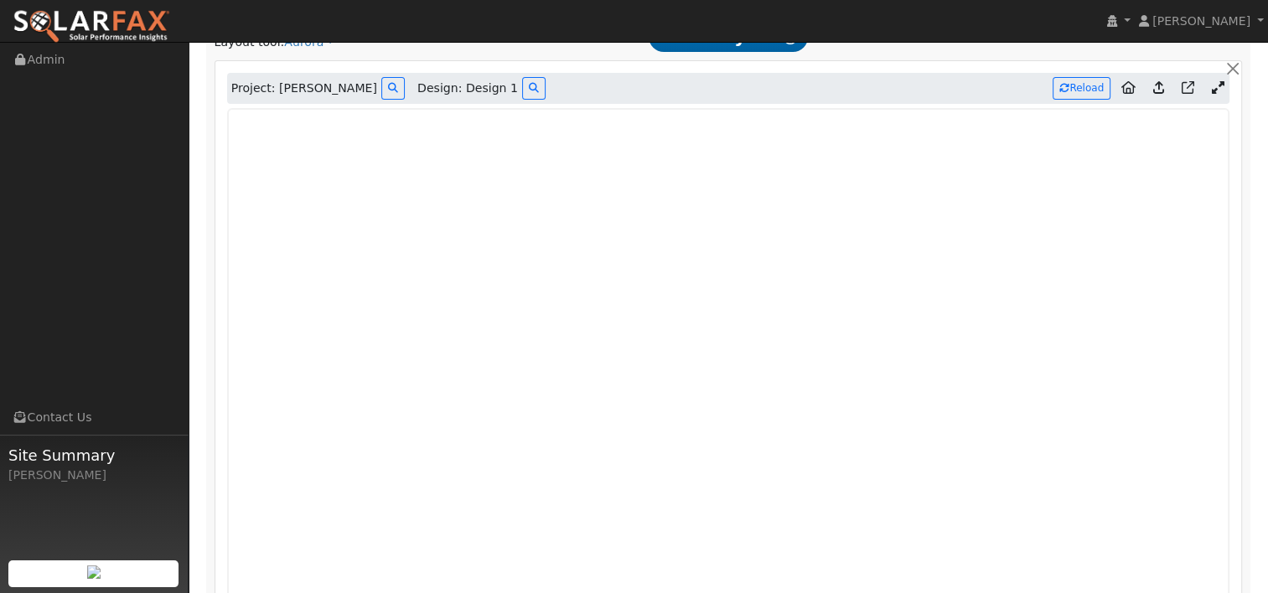
click at [1159, 86] on icon at bounding box center [1158, 87] width 11 height 13
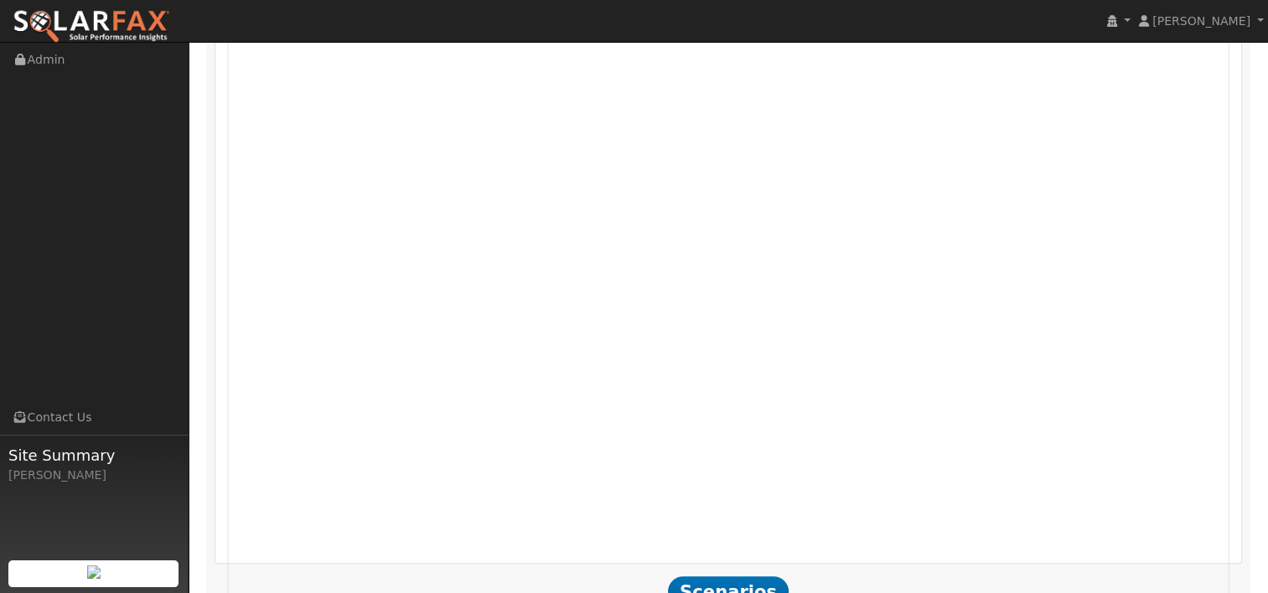
scroll to position [660, 0]
